Goal: Check status: Check status

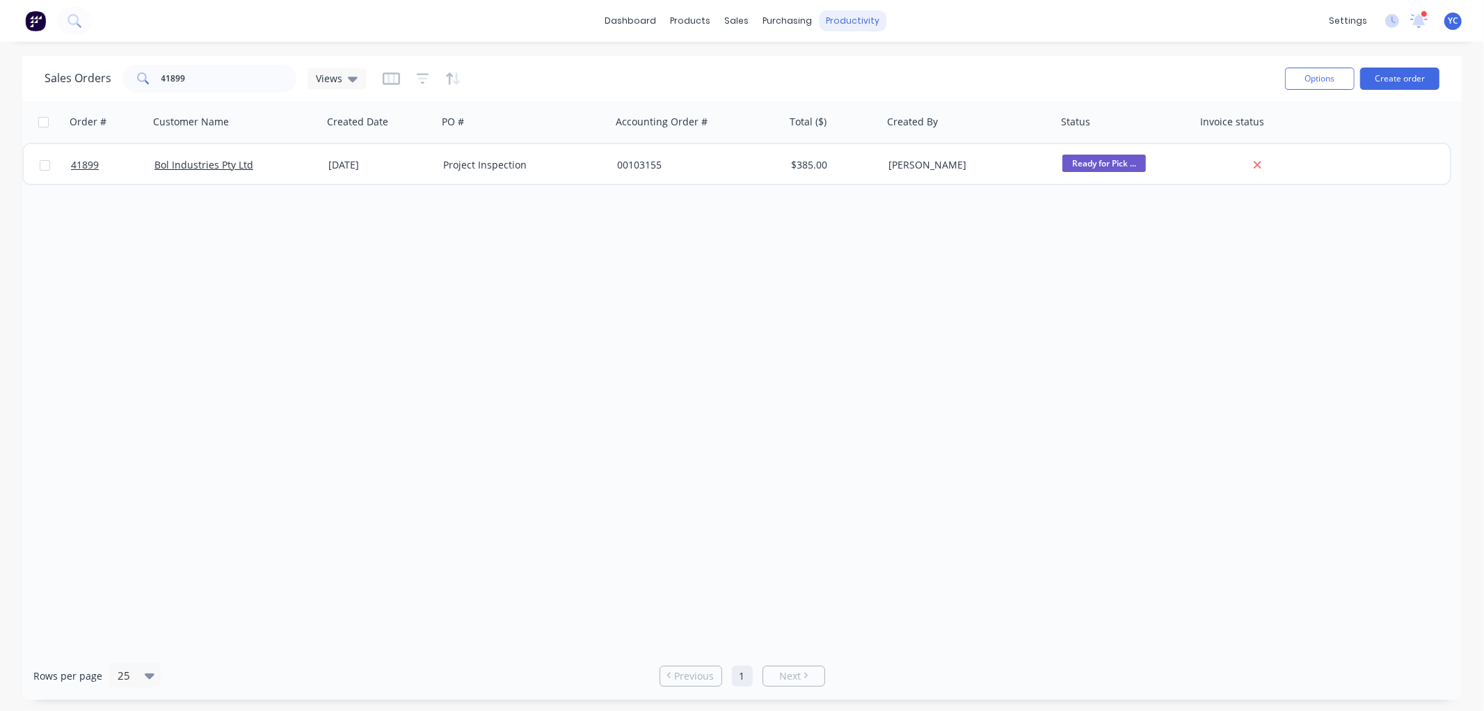
click at [832, 21] on div "productivity" at bounding box center [853, 20] width 68 height 21
click at [878, 68] on div "Workflow" at bounding box center [878, 67] width 42 height 13
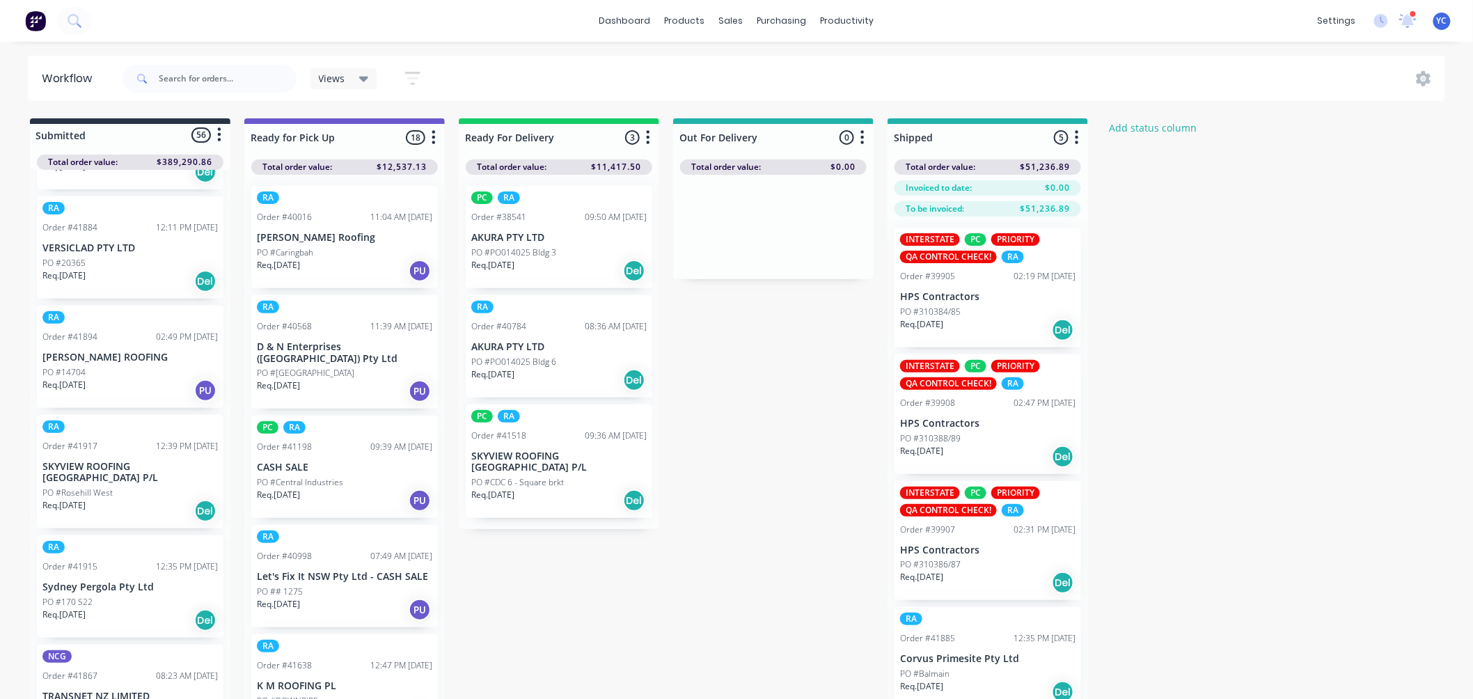
scroll to position [1005, 0]
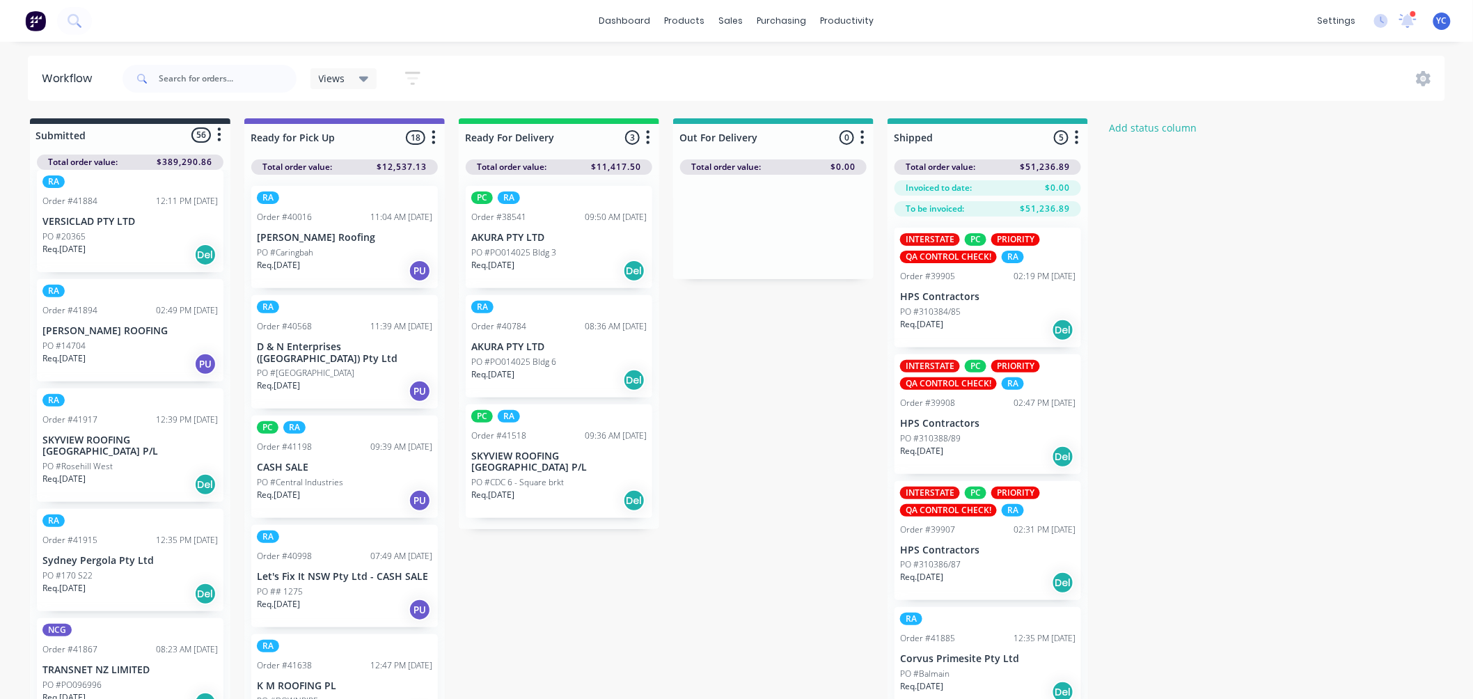
click at [141, 343] on div "PO #14704" at bounding box center [129, 346] width 175 height 13
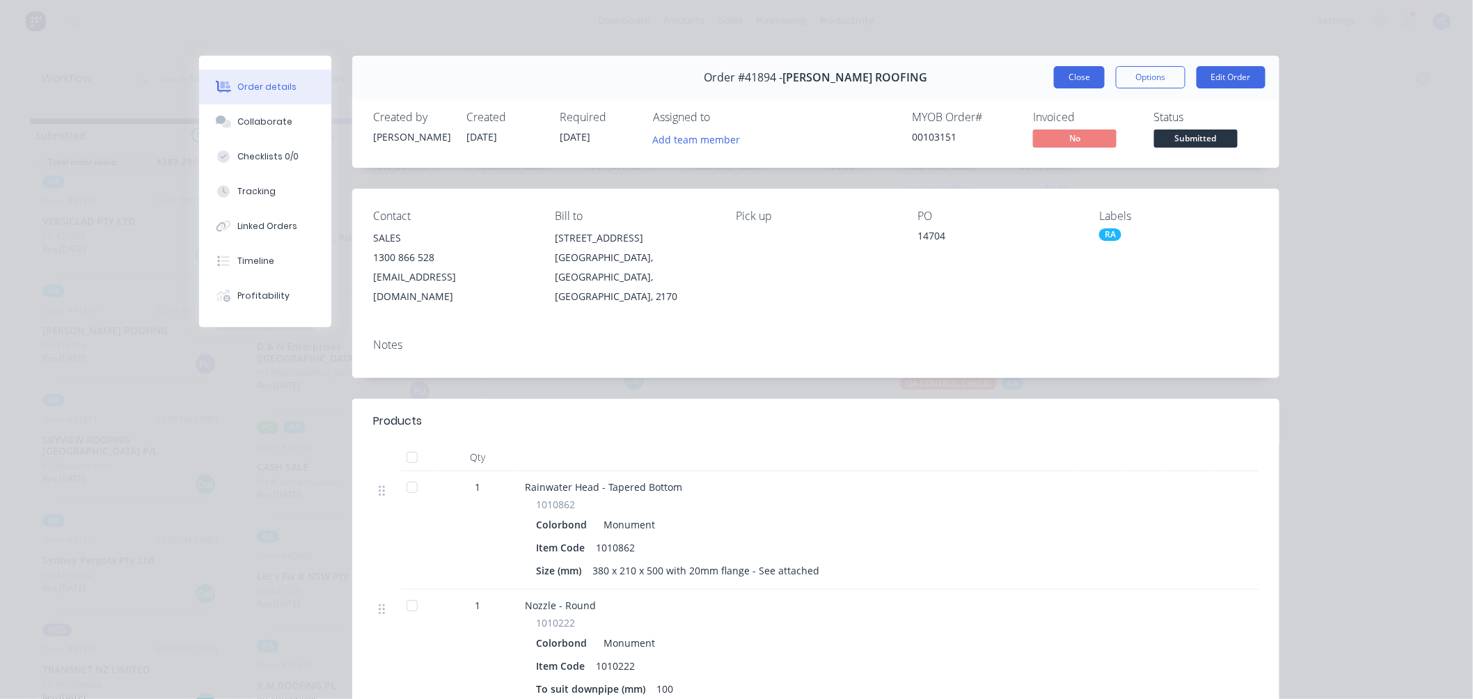
click at [1069, 72] on button "Close" at bounding box center [1079, 77] width 51 height 22
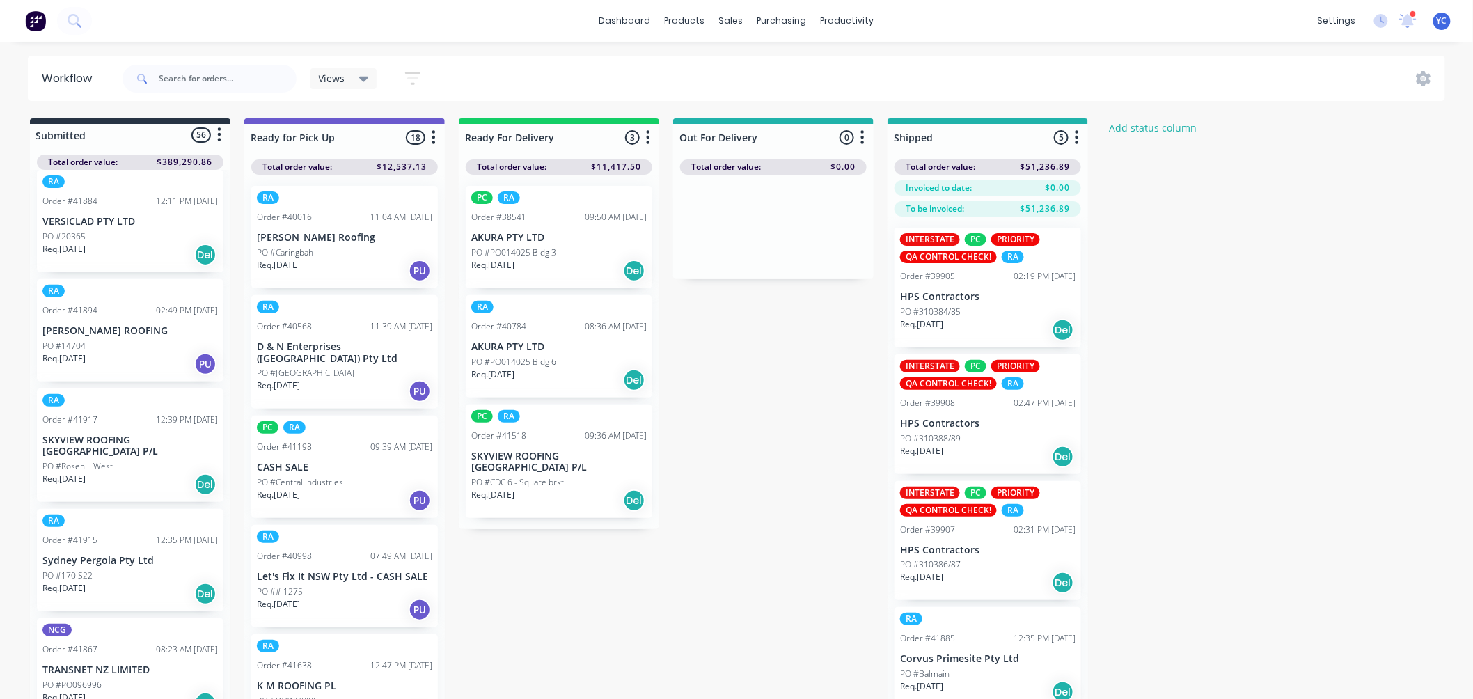
click at [99, 569] on div "PO #170 S22" at bounding box center [129, 575] width 175 height 13
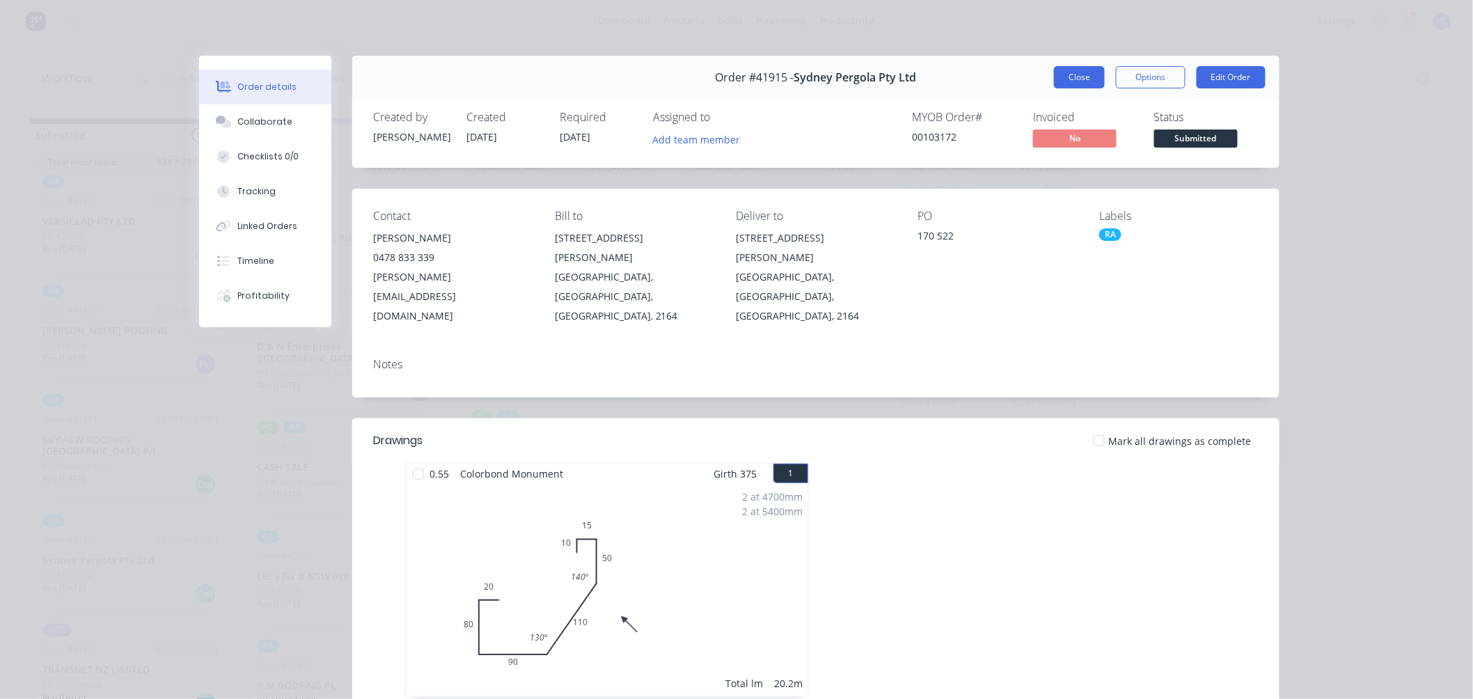
click at [1088, 73] on button "Close" at bounding box center [1079, 77] width 51 height 22
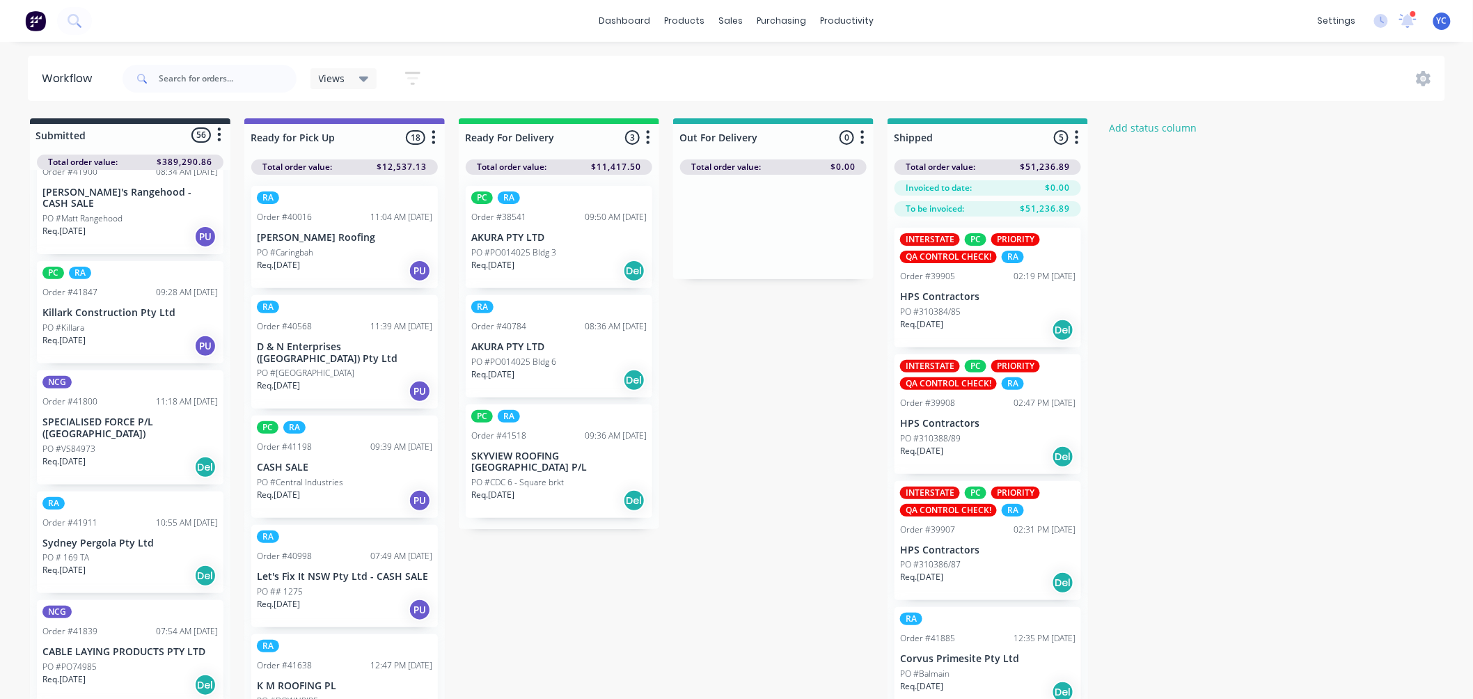
scroll to position [1778, 0]
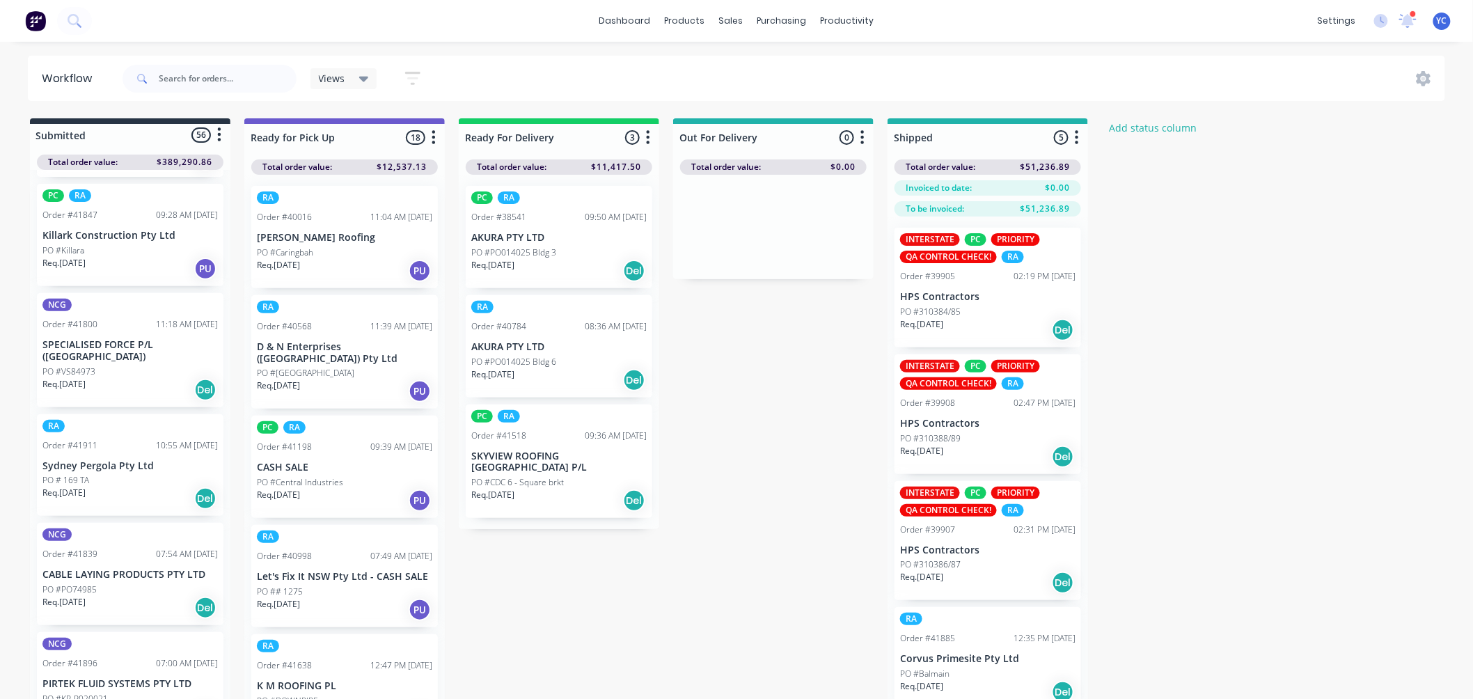
click at [144, 486] on div "Req. [DATE] Del" at bounding box center [129, 498] width 175 height 24
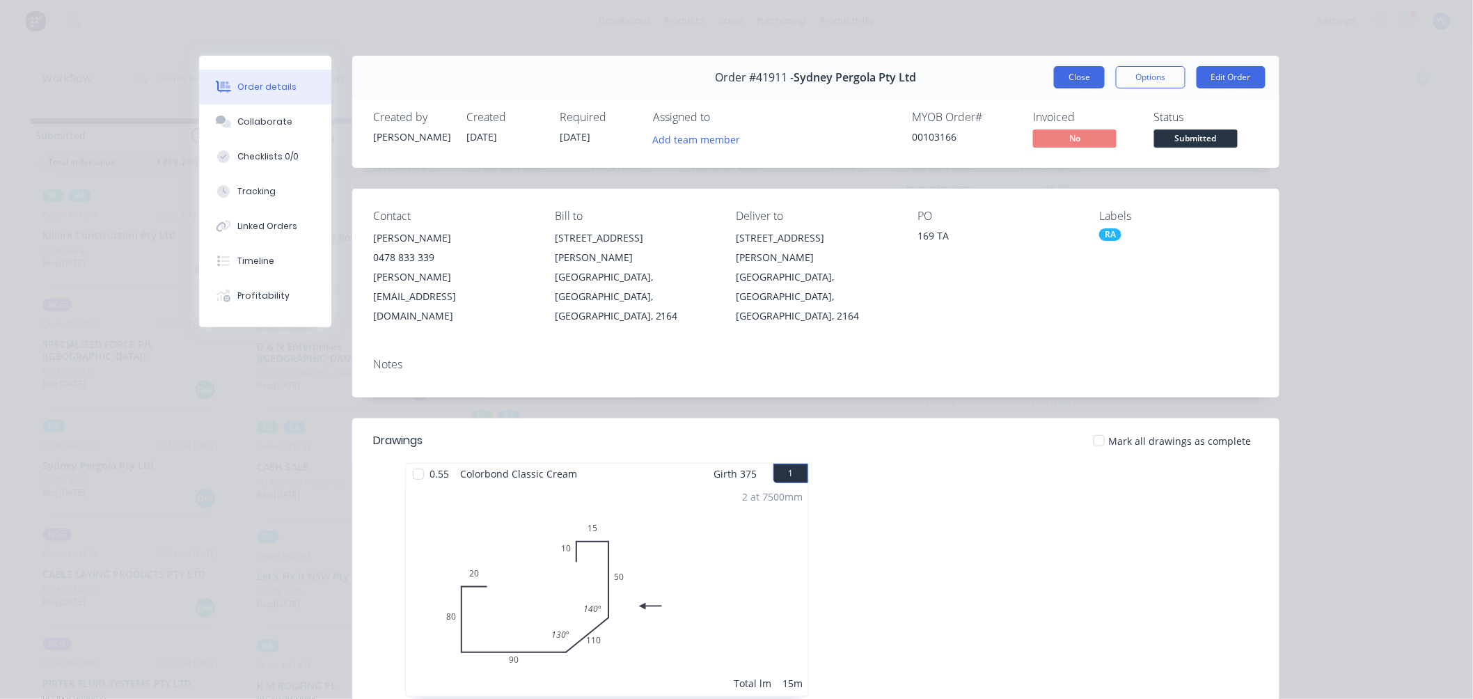
click at [1081, 79] on button "Close" at bounding box center [1079, 77] width 51 height 22
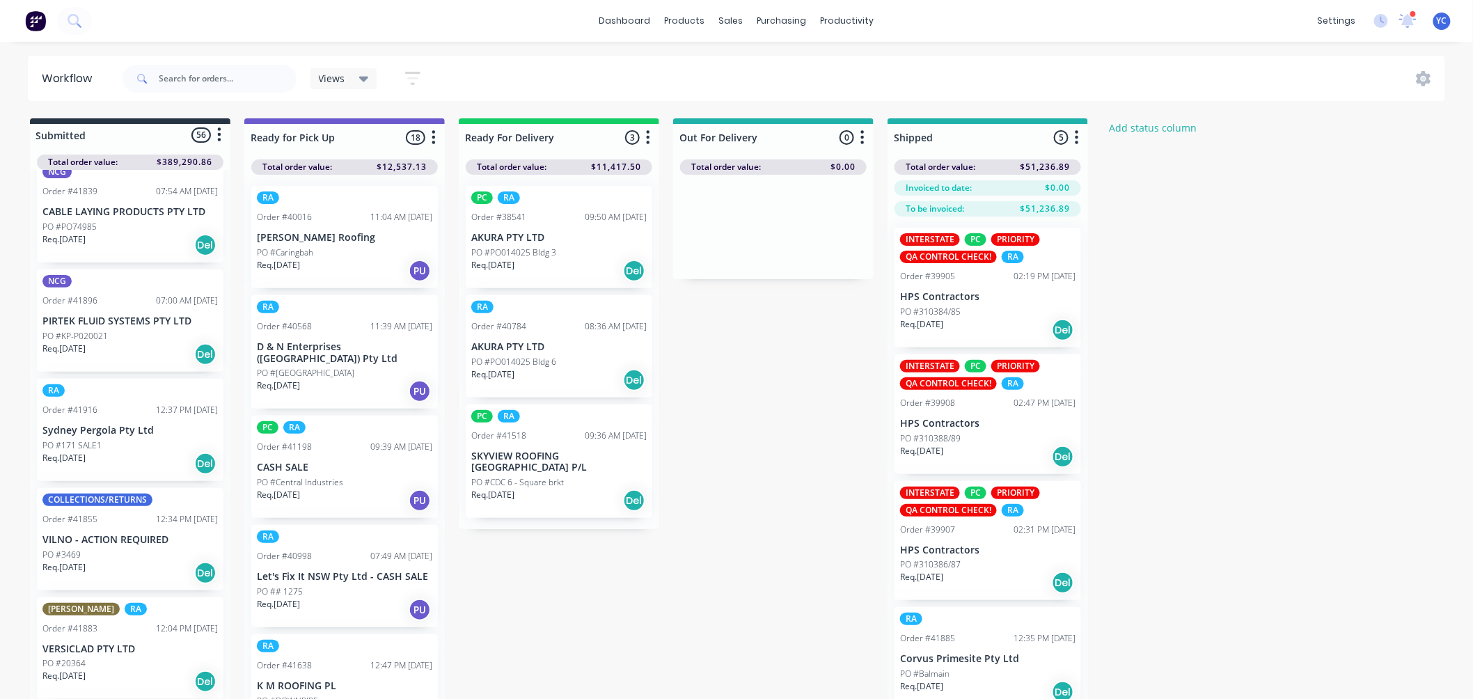
scroll to position [2165, 0]
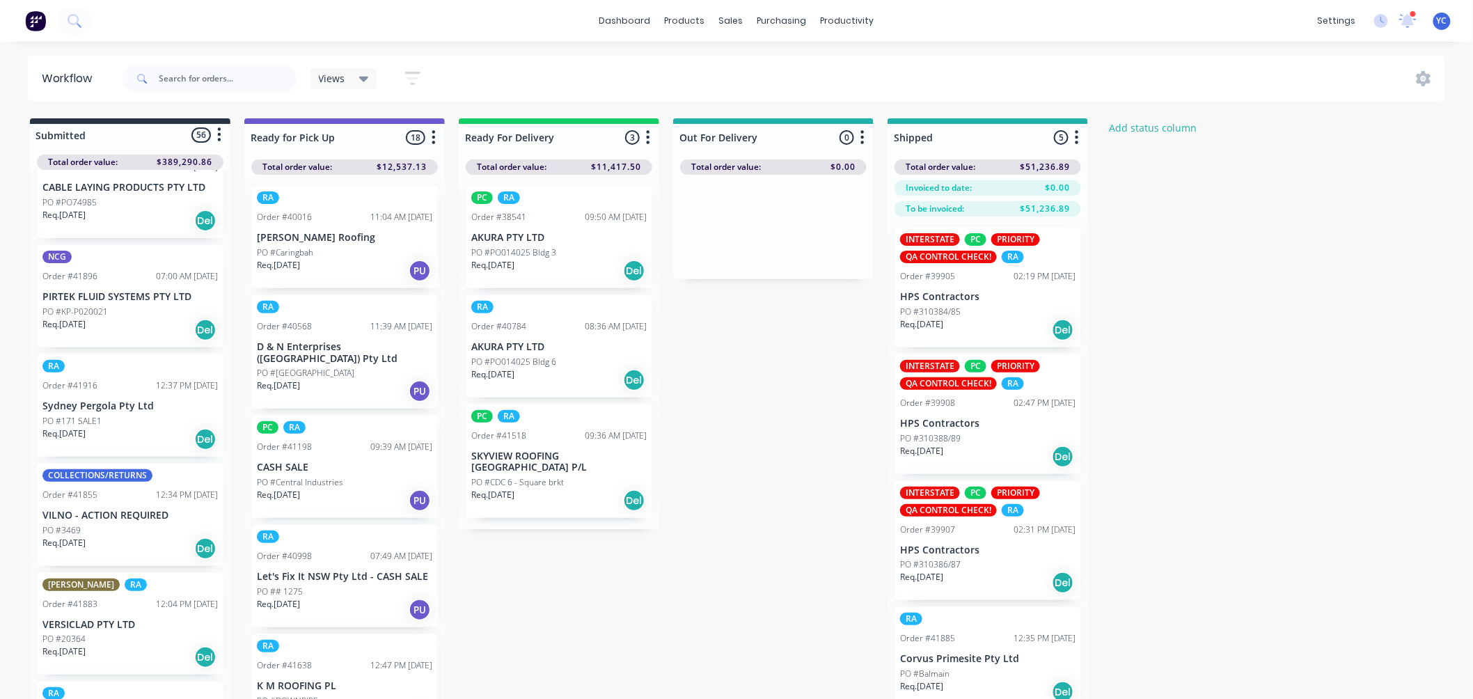
click at [160, 427] on div "Req. [DATE] Del" at bounding box center [129, 439] width 175 height 24
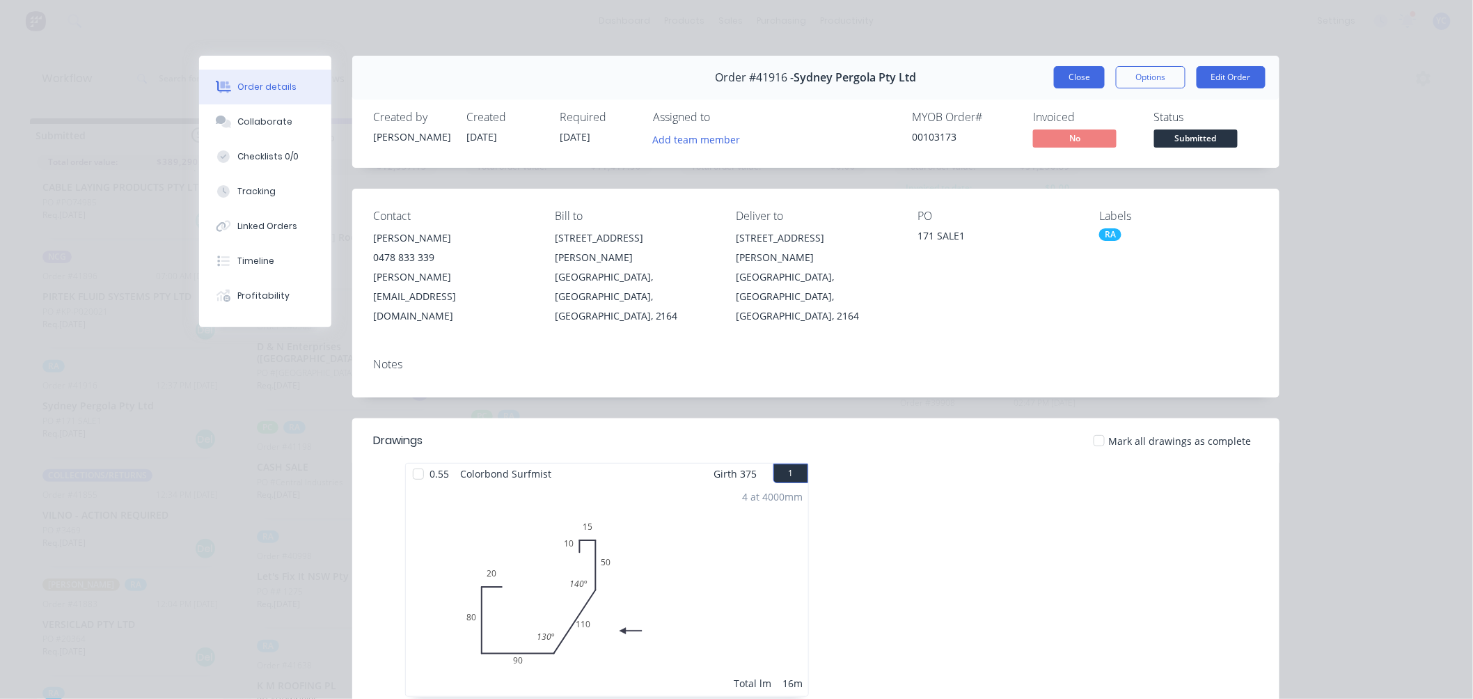
click at [1074, 73] on button "Close" at bounding box center [1079, 77] width 51 height 22
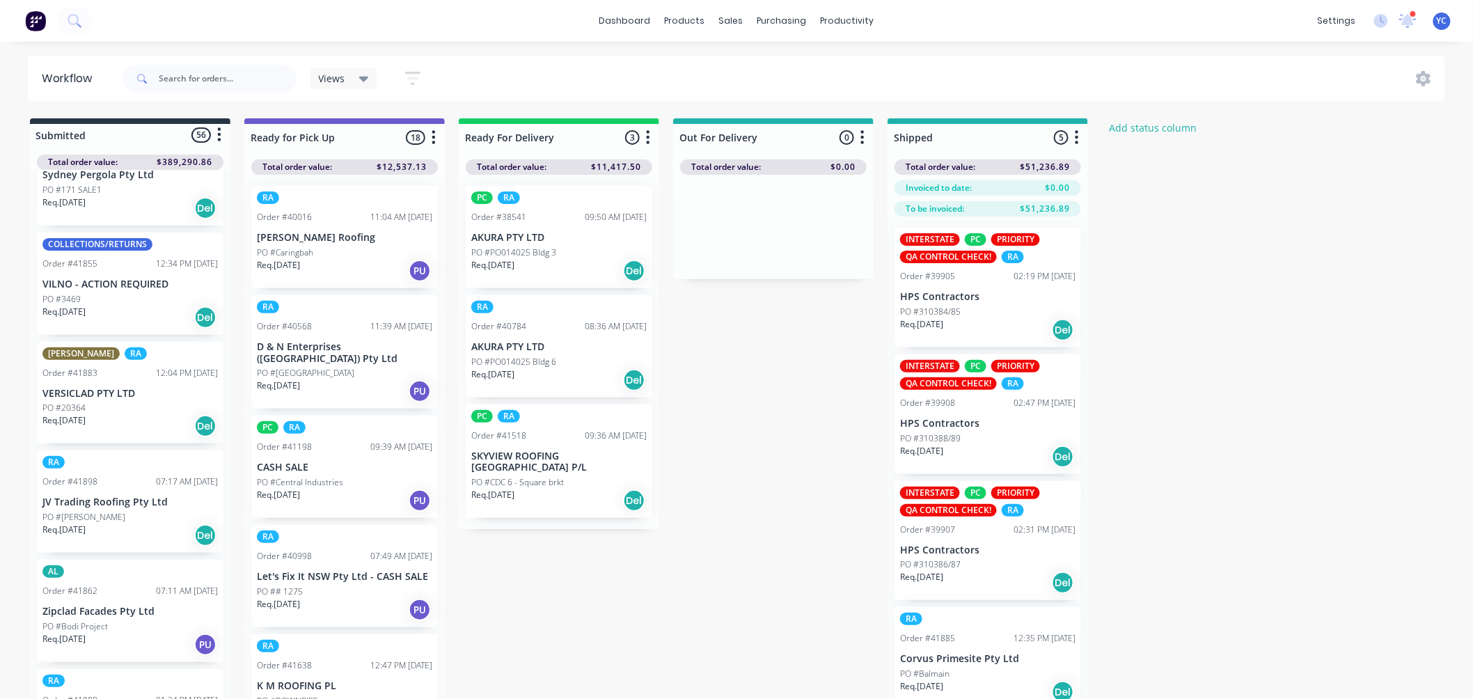
scroll to position [2397, 0]
click at [141, 470] on div "RA Order #41898 07:17 AM [DATE] JV Trading Roofing Pty Ltd [GEOGRAPHIC_DATA][PE…" at bounding box center [130, 501] width 187 height 102
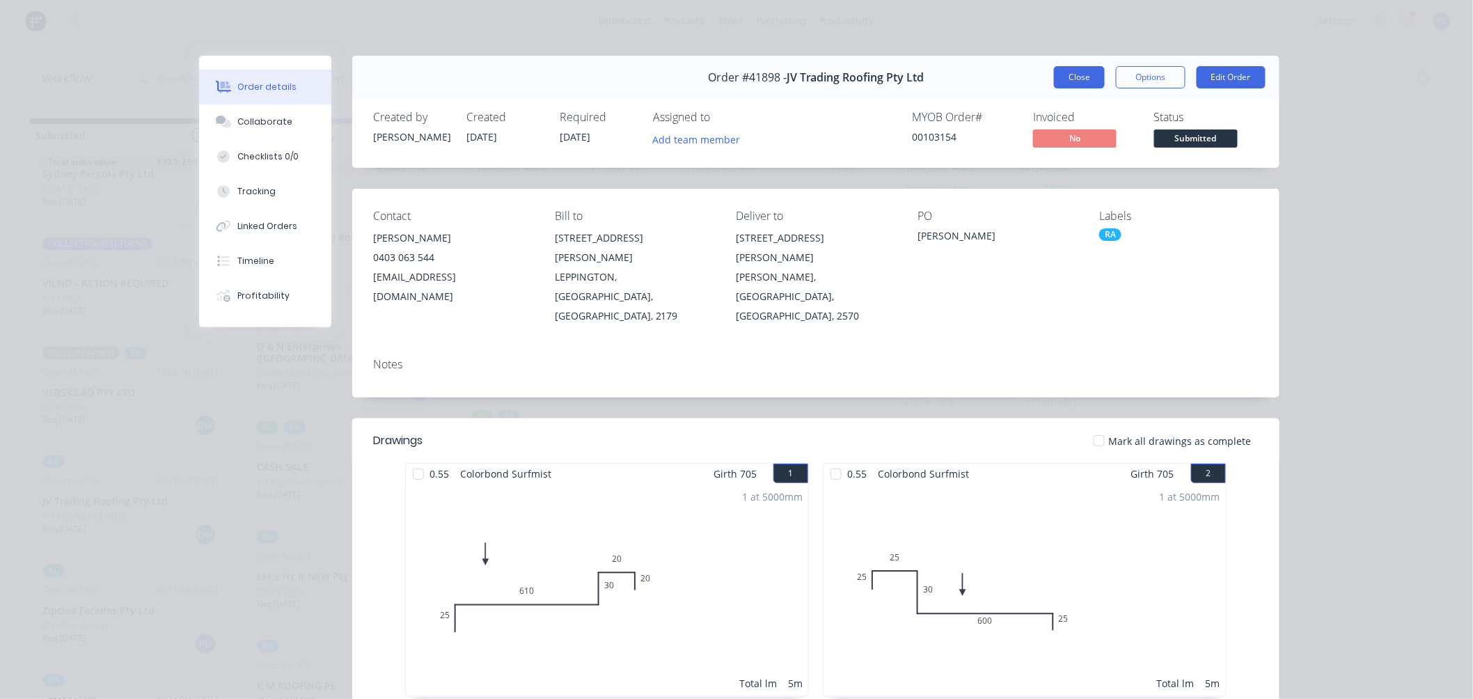
click at [1084, 78] on button "Close" at bounding box center [1079, 77] width 51 height 22
